Goal: Find specific page/section: Find specific page/section

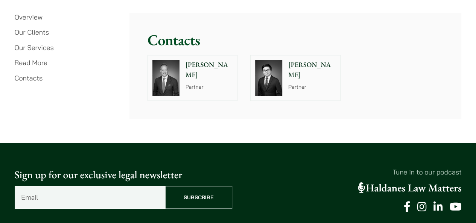
scroll to position [1921, 0]
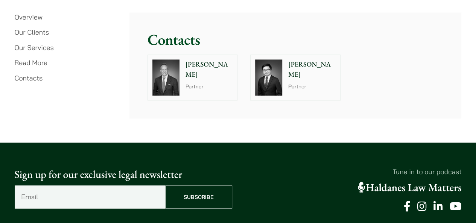
click at [302, 59] on p "[PERSON_NAME]" at bounding box center [311, 69] width 47 height 20
click at [200, 72] on div "John McLellan Partner" at bounding box center [210, 77] width 53 height 45
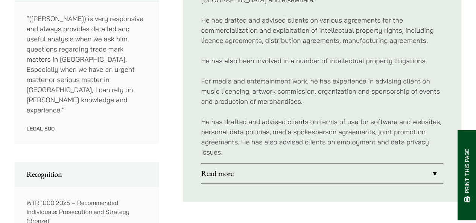
scroll to position [497, 0]
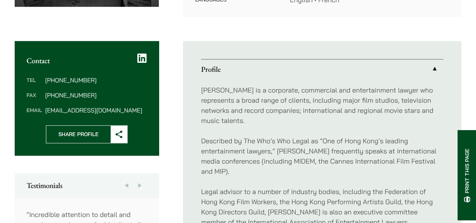
scroll to position [287, 0]
